Goal: Task Accomplishment & Management: Manage account settings

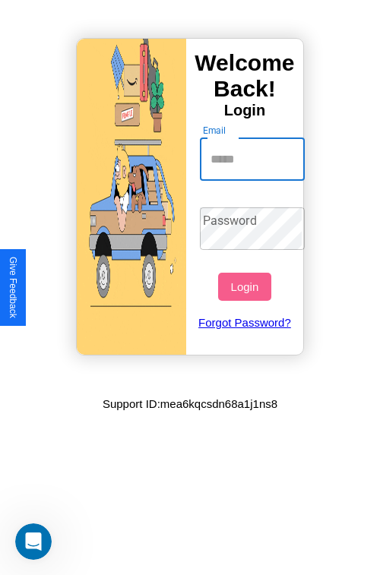
click at [254, 159] on input "Email" at bounding box center [253, 159] width 106 height 43
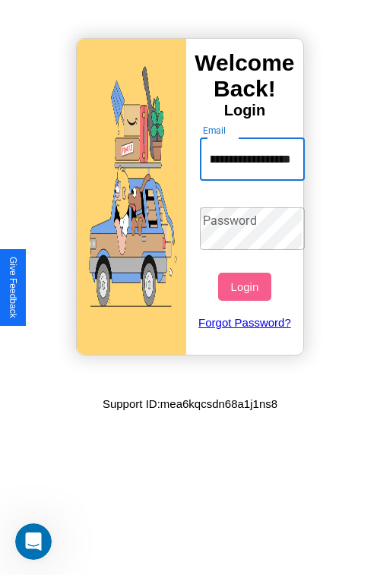
scroll to position [0, 55]
type input "**********"
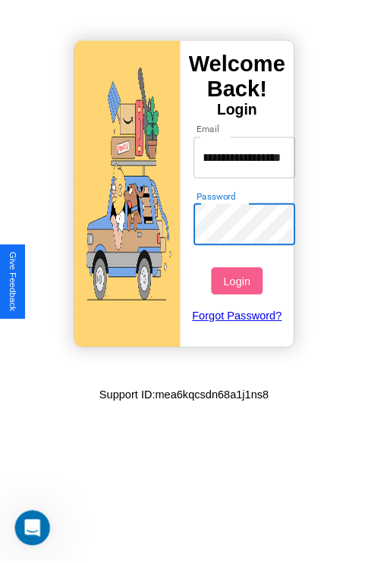
scroll to position [0, 0]
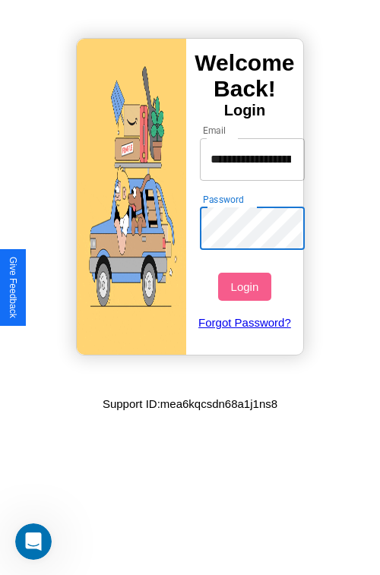
click at [246, 286] on button "Login" at bounding box center [244, 287] width 52 height 28
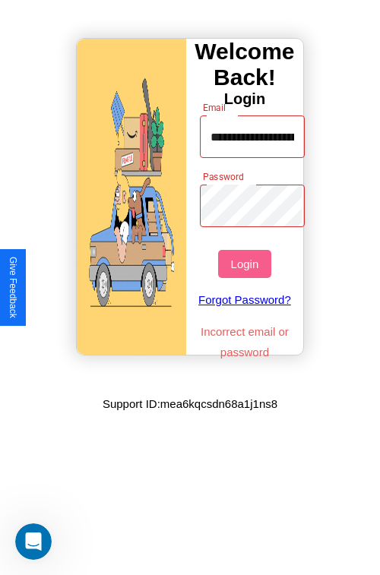
click at [246, 264] on button "Login" at bounding box center [244, 264] width 52 height 28
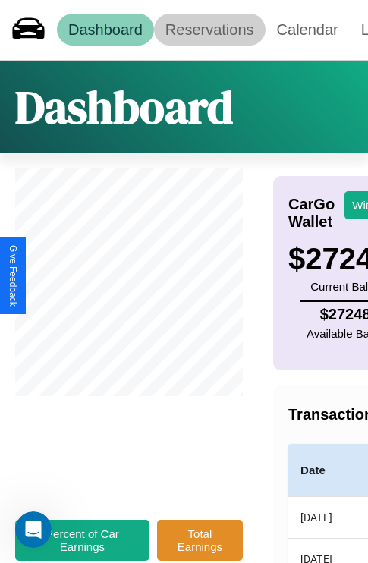
click at [210, 30] on link "Reservations" at bounding box center [210, 30] width 112 height 32
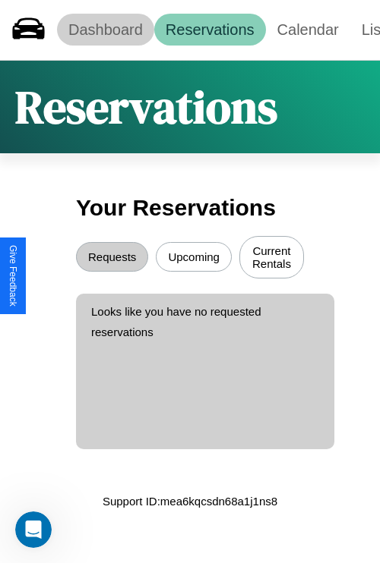
click at [105, 30] on link "Dashboard" at bounding box center [105, 30] width 97 height 32
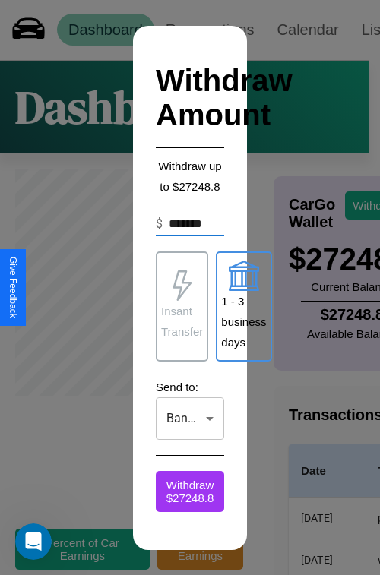
click at [243, 306] on p "1 - 3 business days" at bounding box center [243, 322] width 45 height 62
click at [181, 306] on p "Insant Transfer" at bounding box center [182, 321] width 42 height 41
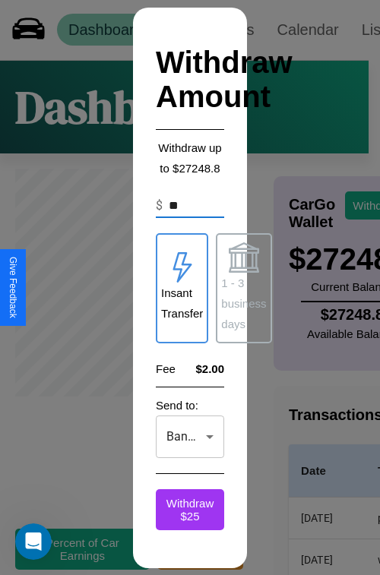
type input "*"
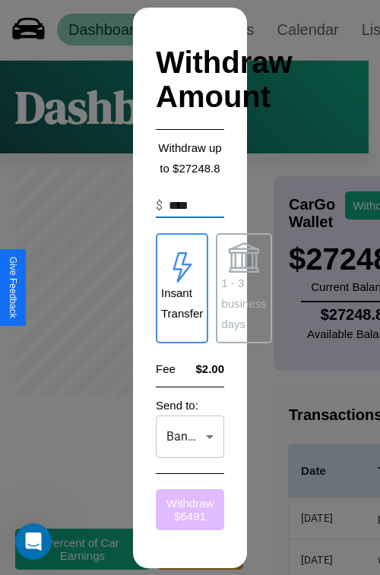
type input "****"
click at [190, 509] on button "Withdraw $ 6491" at bounding box center [190, 509] width 68 height 41
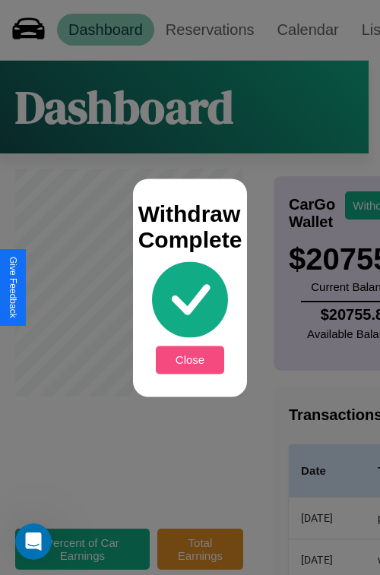
click at [190, 359] on button "Close" at bounding box center [190, 360] width 68 height 28
